Goal: Task Accomplishment & Management: Use online tool/utility

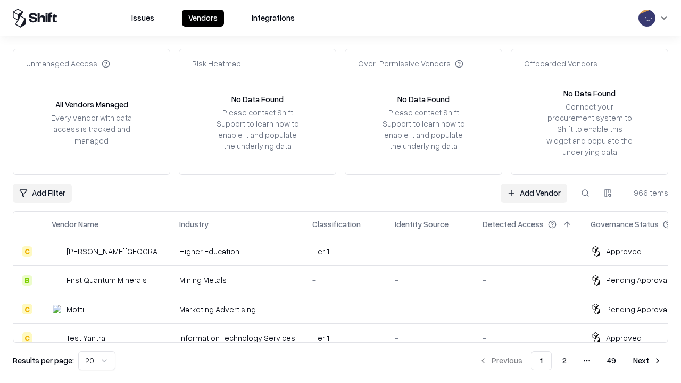
click at [534, 193] on link "Add Vendor" at bounding box center [534, 193] width 66 height 19
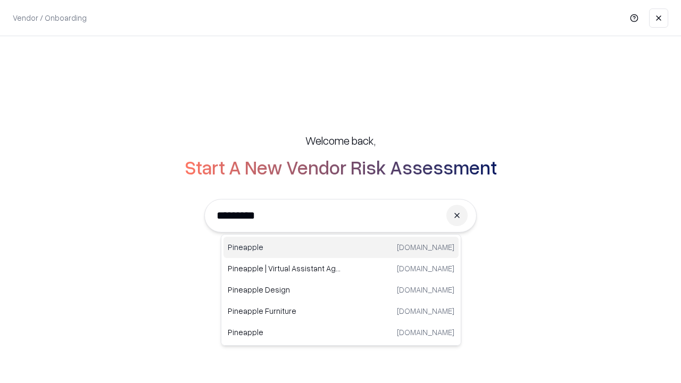
click at [341, 247] on div "Pineapple [DOMAIN_NAME]" at bounding box center [340, 247] width 235 height 21
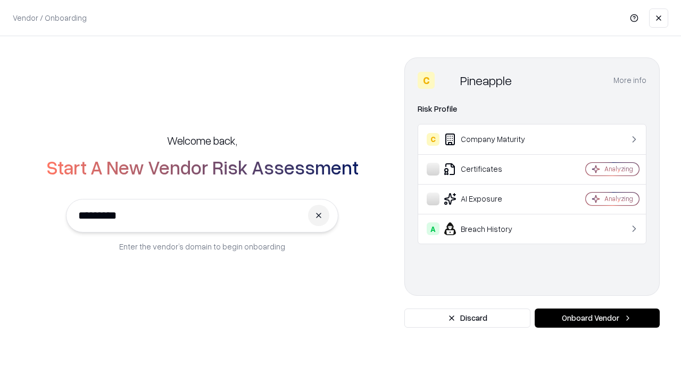
type input "*********"
click at [597, 318] on button "Onboard Vendor" at bounding box center [597, 318] width 125 height 19
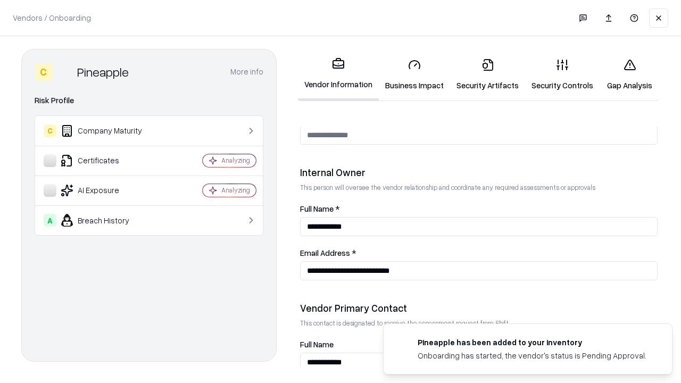
scroll to position [551, 0]
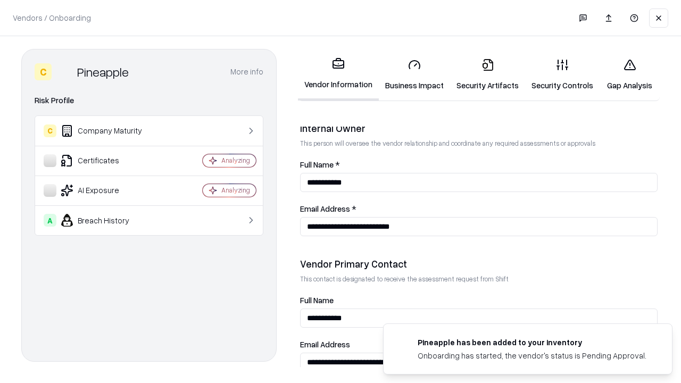
click at [414, 74] on link "Business Impact" at bounding box center [414, 74] width 71 height 49
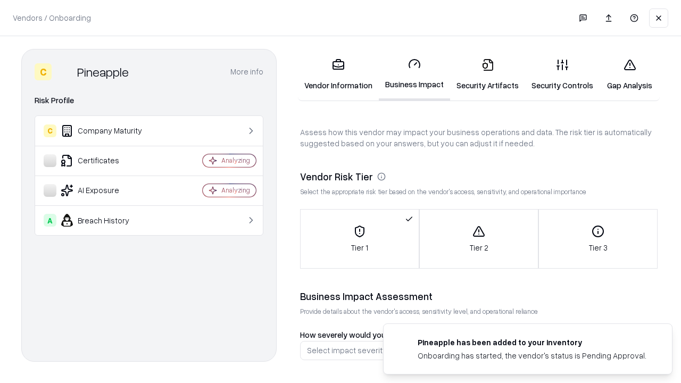
click at [629, 74] on link "Gap Analysis" at bounding box center [629, 74] width 60 height 49
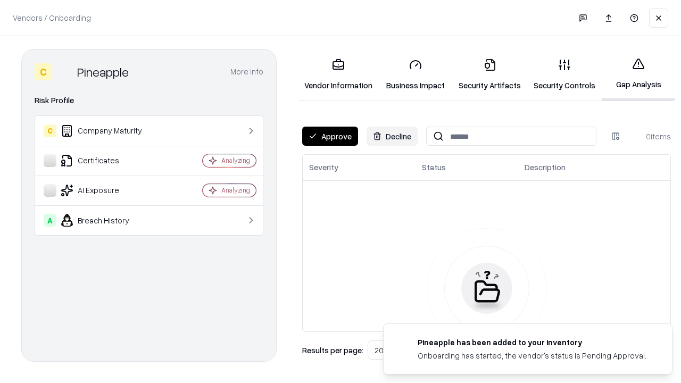
click at [330, 136] on button "Approve" at bounding box center [330, 136] width 56 height 19
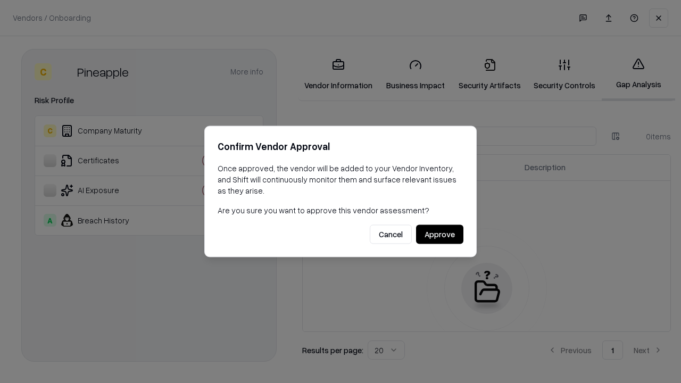
click at [439, 234] on button "Approve" at bounding box center [439, 234] width 47 height 19
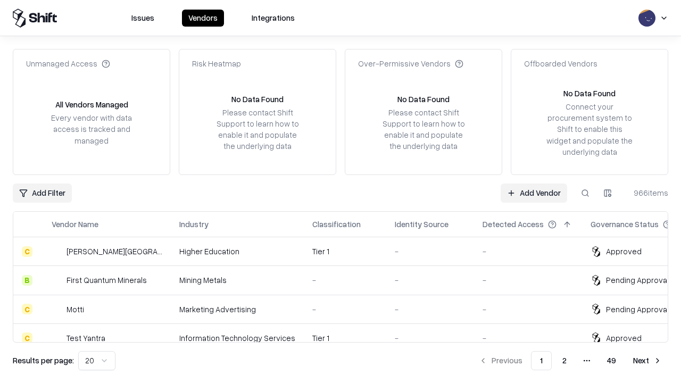
type input "*********"
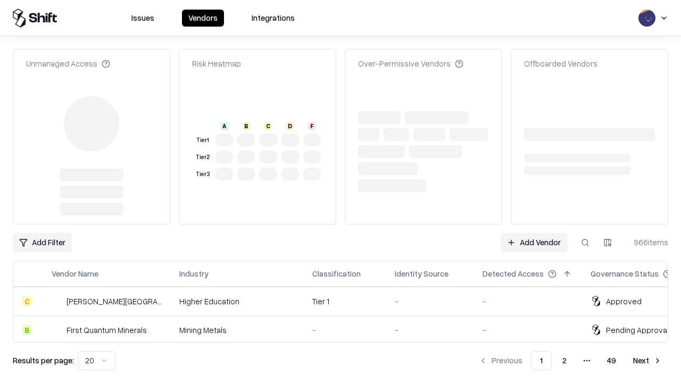
click at [534, 233] on link "Add Vendor" at bounding box center [534, 242] width 66 height 19
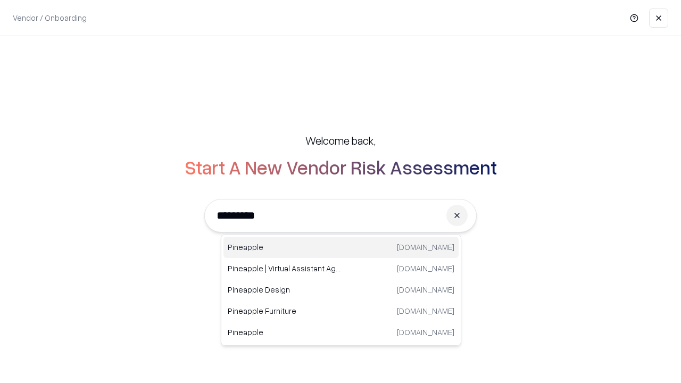
click at [341, 247] on div "Pineapple [DOMAIN_NAME]" at bounding box center [340, 247] width 235 height 21
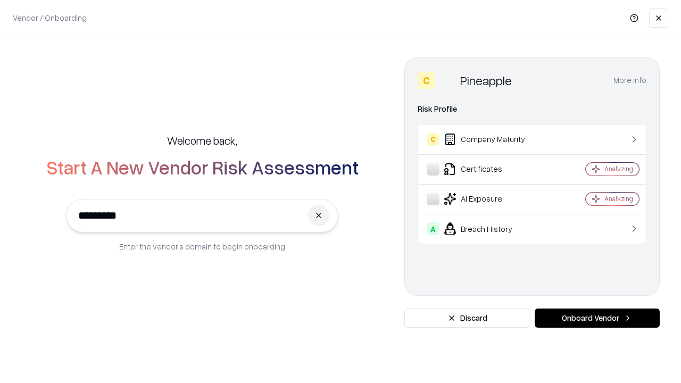
type input "*********"
click at [597, 318] on button "Onboard Vendor" at bounding box center [597, 318] width 125 height 19
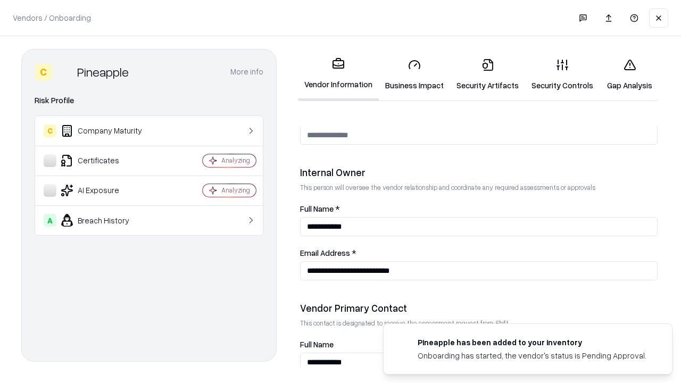
scroll to position [551, 0]
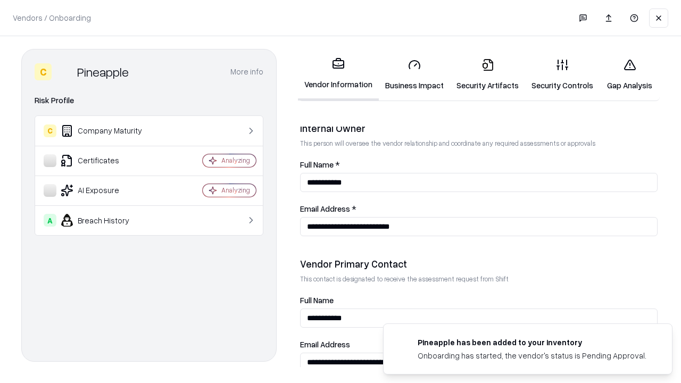
click at [629, 74] on link "Gap Analysis" at bounding box center [629, 74] width 60 height 49
